Goal: Check status: Check status

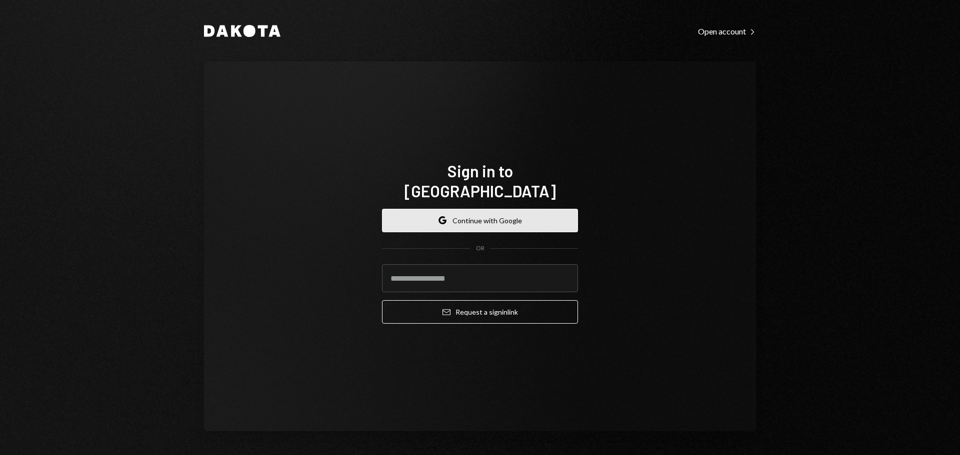
click at [514, 209] on button "Google Continue with Google" at bounding box center [480, 220] width 196 height 23
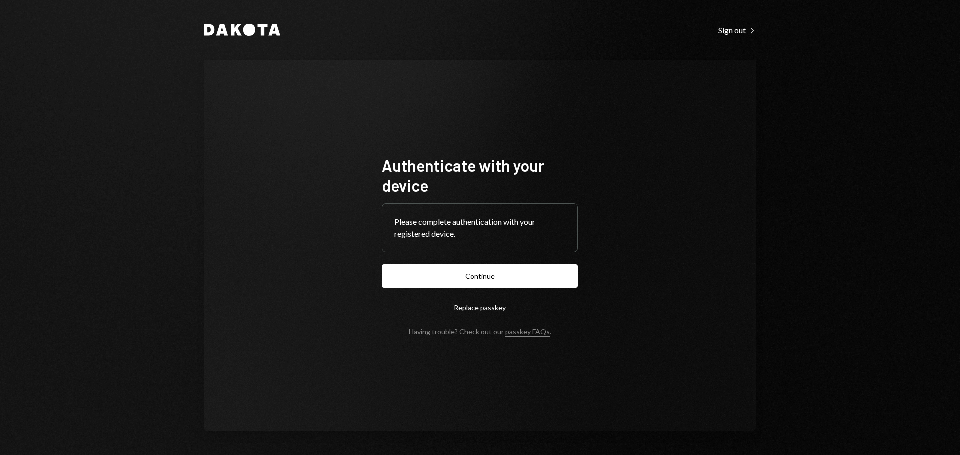
click at [498, 275] on button "Continue" at bounding box center [480, 275] width 196 height 23
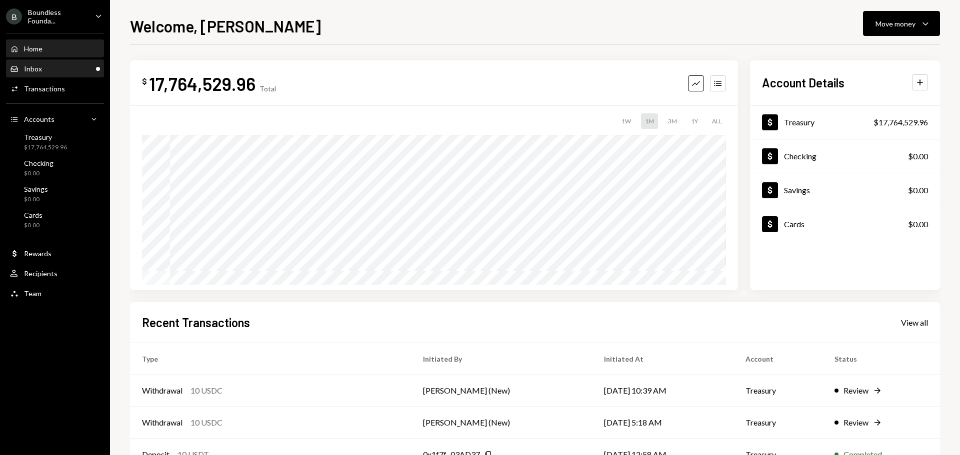
click at [60, 68] on div "Inbox Inbox" at bounding box center [55, 68] width 90 height 9
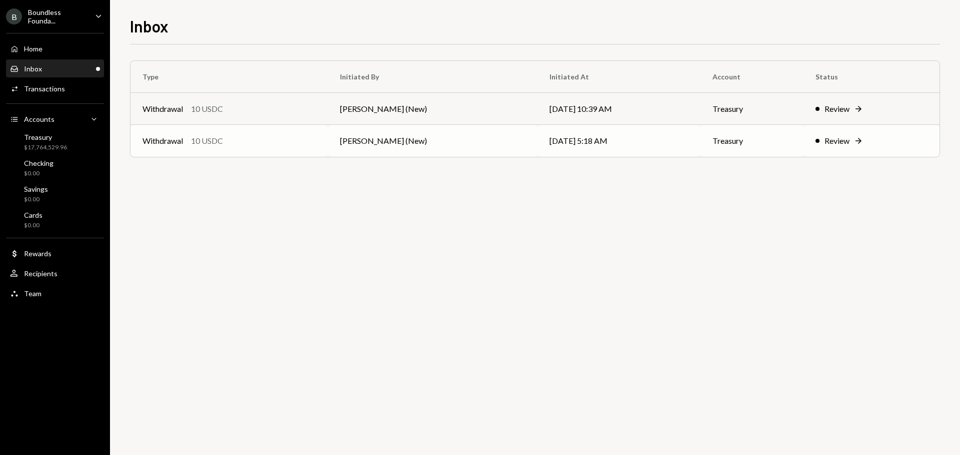
click at [418, 146] on td "[PERSON_NAME] (New)" at bounding box center [432, 141] width 209 height 32
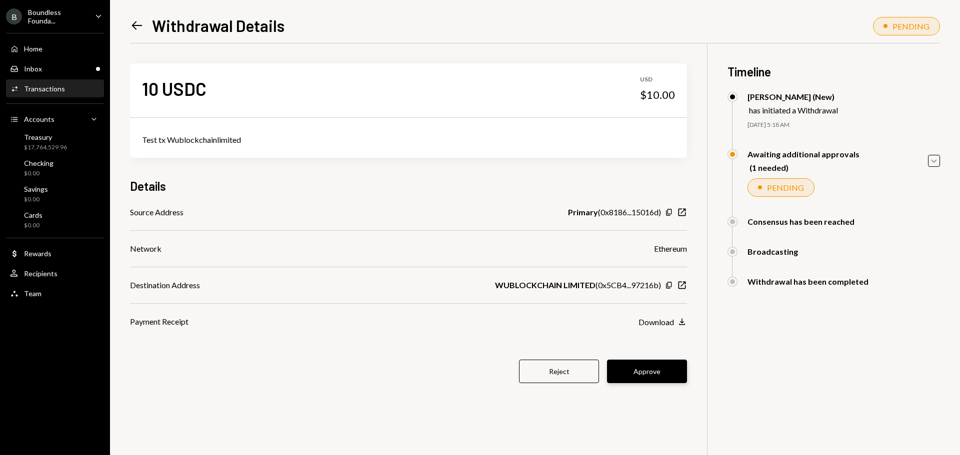
click at [643, 375] on button "Approve" at bounding box center [647, 371] width 80 height 23
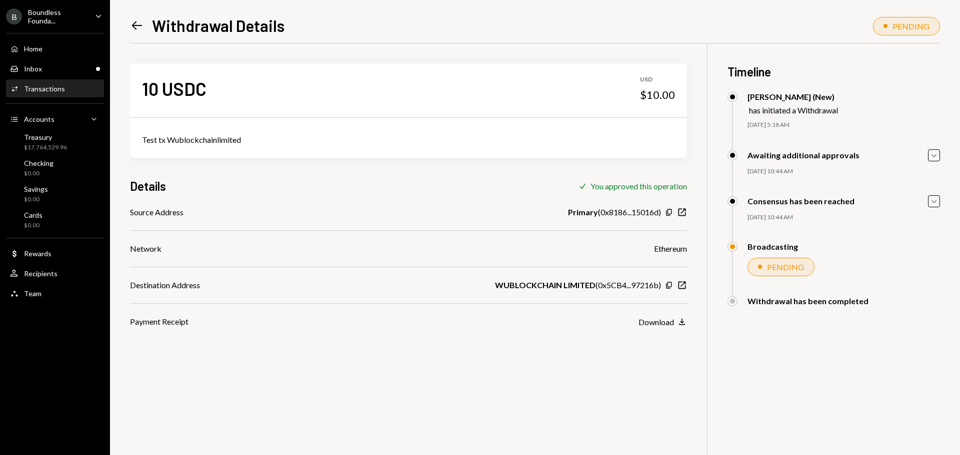
click at [135, 25] on icon "Left Arrow" at bounding box center [137, 25] width 14 height 14
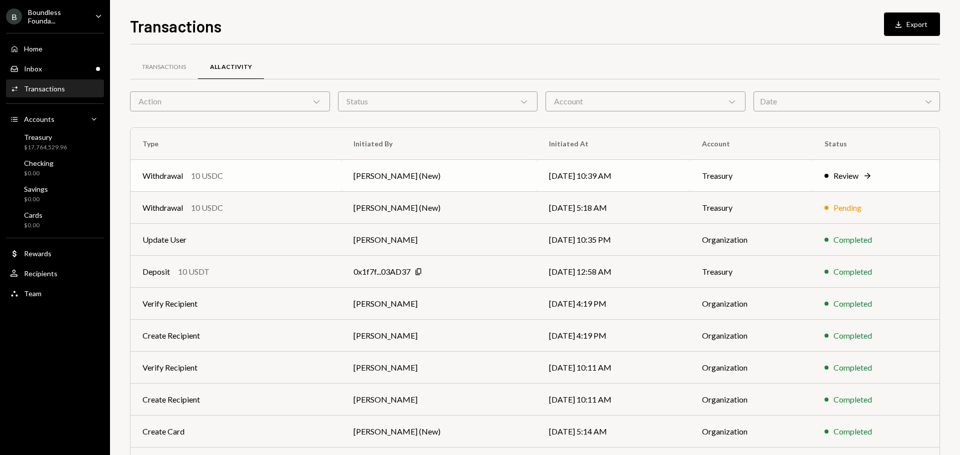
click at [333, 174] on td "Withdrawal 10 USDC" at bounding box center [235, 176] width 211 height 32
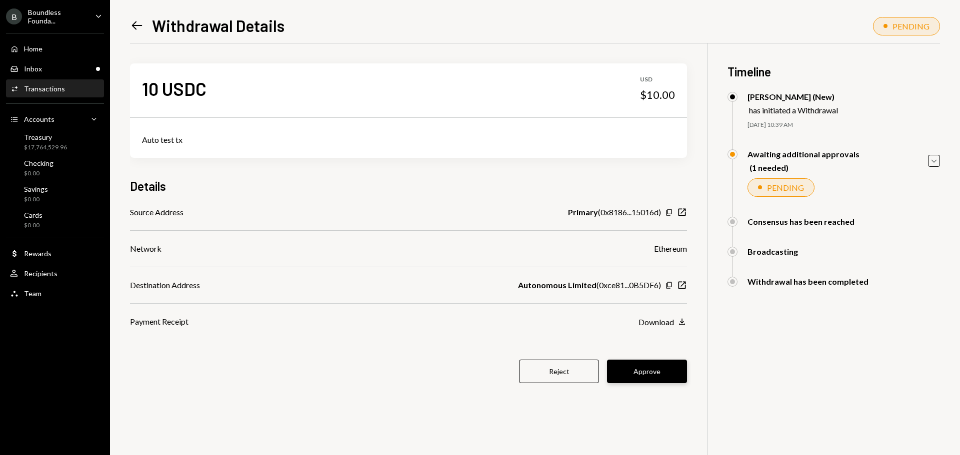
click at [660, 370] on button "Approve" at bounding box center [647, 371] width 80 height 23
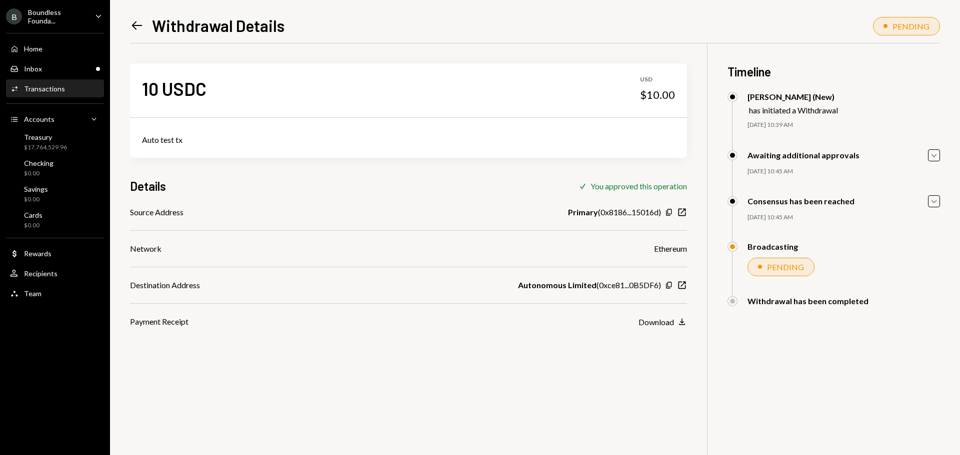
click at [131, 24] on icon "Left Arrow" at bounding box center [137, 25] width 14 height 14
